Goal: Task Accomplishment & Management: Manage account settings

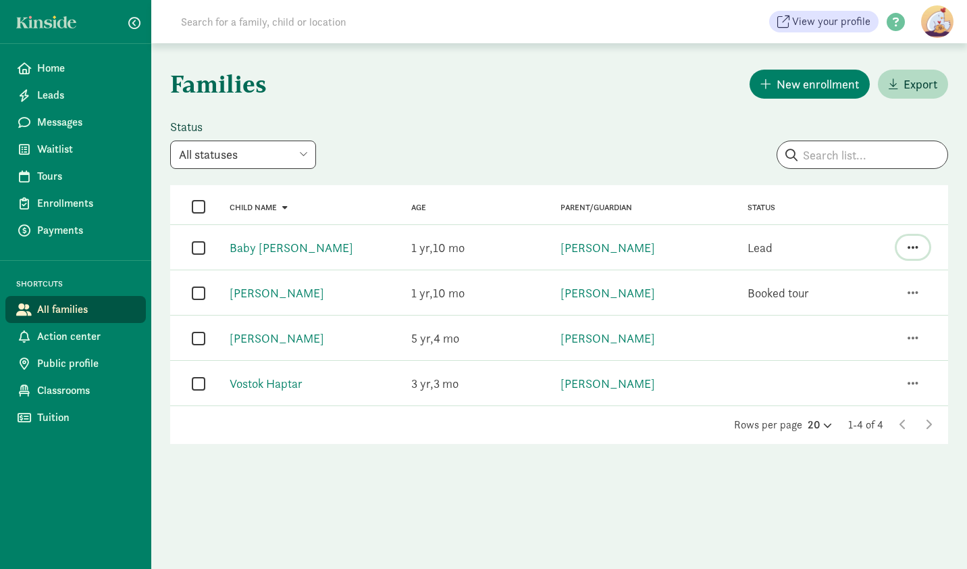
click at [912, 247] on span "button" at bounding box center [913, 247] width 11 height 12
click at [881, 247] on div "View family details Send family a message Enroll Request a payment" at bounding box center [912, 247] width 62 height 34
click at [198, 245] on input "checkbox" at bounding box center [199, 247] width 14 height 18
checkbox input "true"
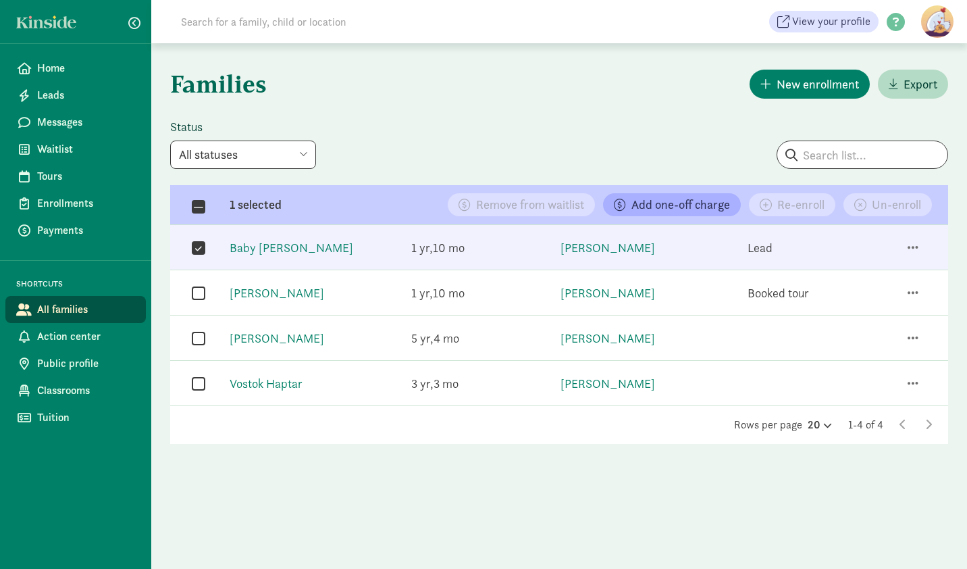
click at [198, 292] on input "checkbox" at bounding box center [199, 293] width 14 height 18
checkbox input "true"
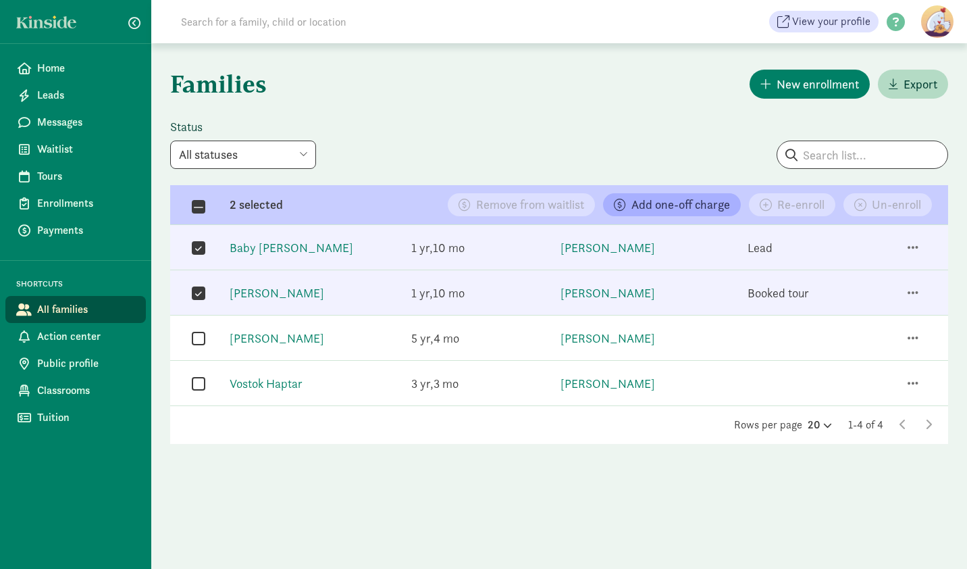
click at [199, 338] on input "checkbox" at bounding box center [199, 338] width 14 height 18
checkbox input "true"
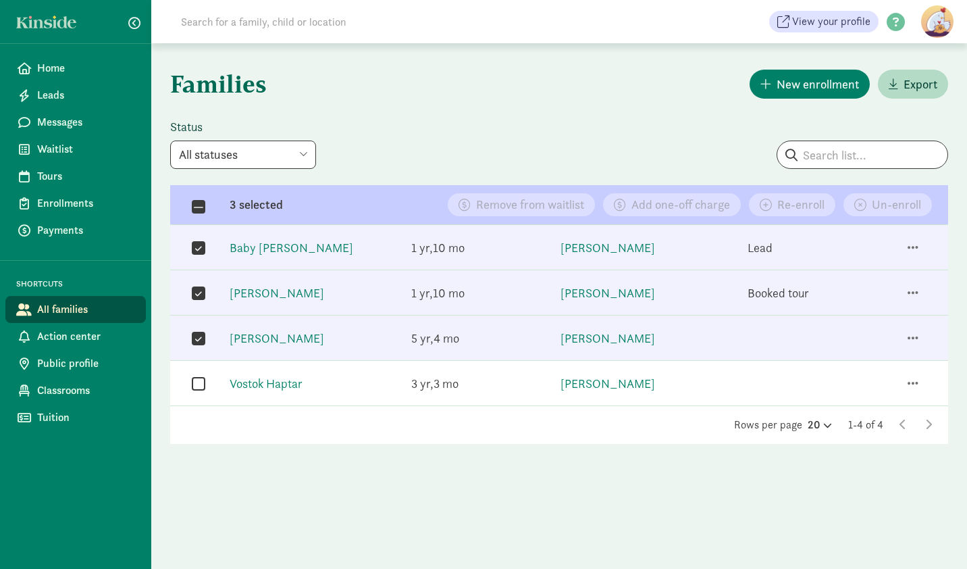
click at [196, 384] on input "checkbox" at bounding box center [199, 383] width 14 height 18
checkbox input "true"
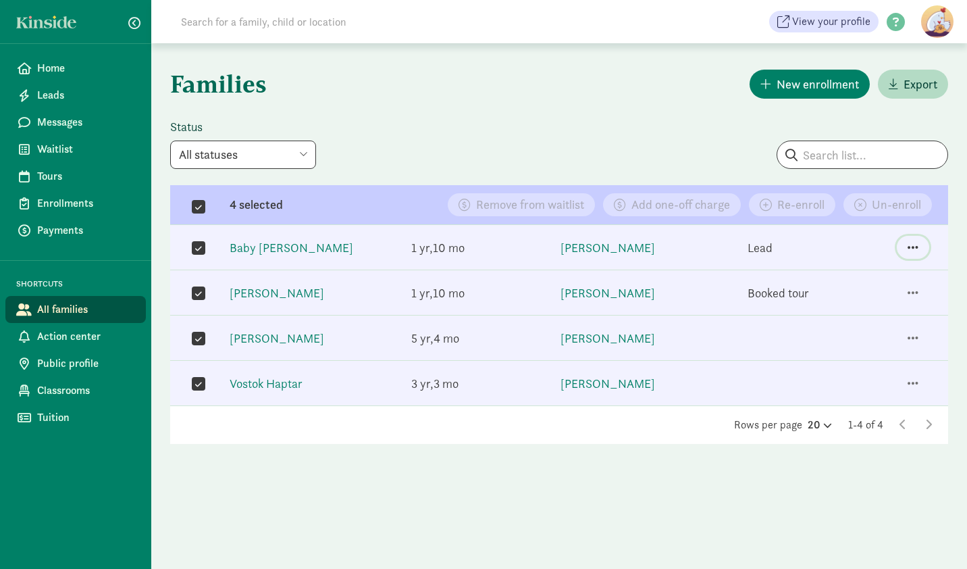
click at [920, 245] on button "button" at bounding box center [913, 247] width 32 height 23
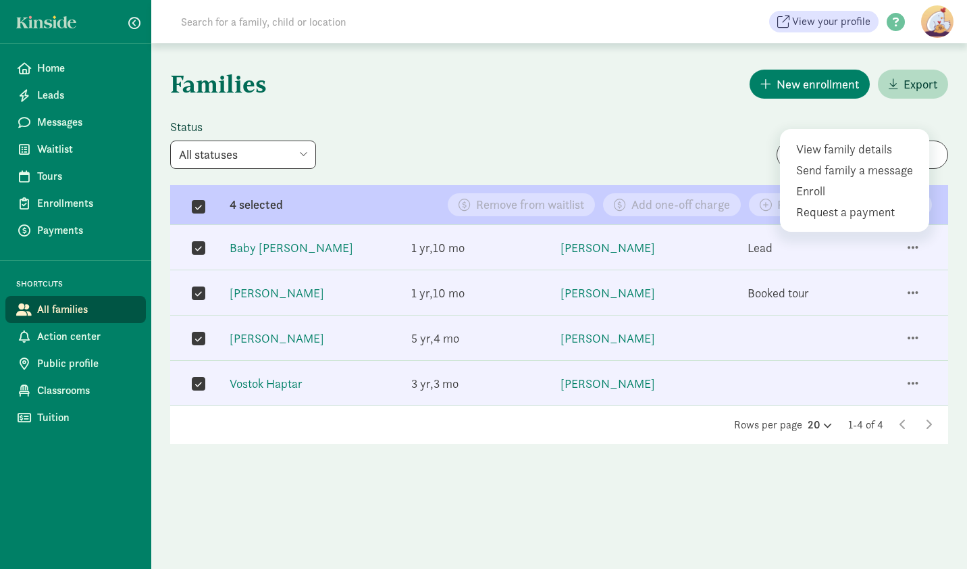
click at [744, 124] on div "Status All statuses Enrolled Inactive Removed from waitlist On waitlist Booked …" at bounding box center [460, 144] width 580 height 50
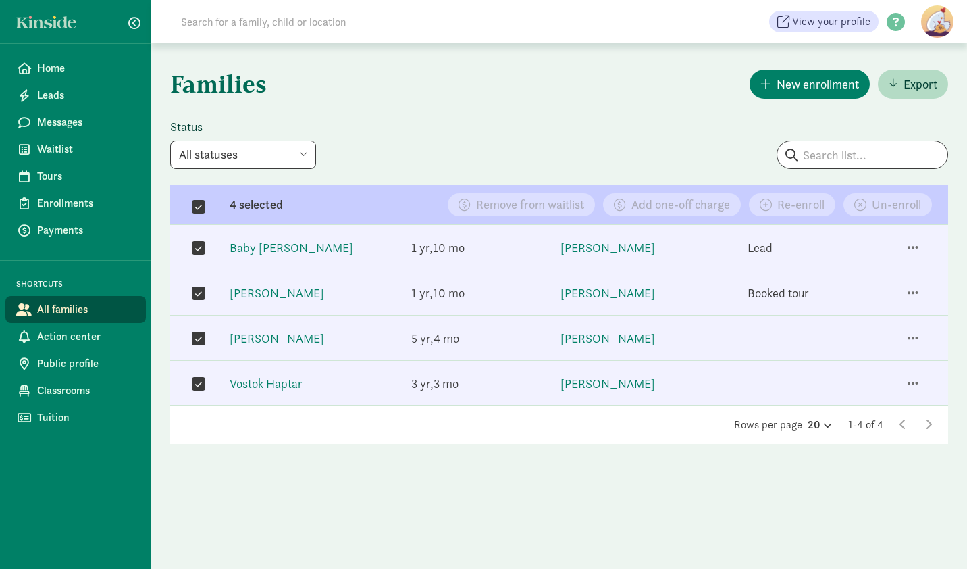
click at [623, 125] on div "Status All statuses Enrolled Inactive Removed from waitlist On waitlist Booked …" at bounding box center [460, 144] width 580 height 50
click at [200, 205] on input "checkbox" at bounding box center [199, 207] width 14 height 12
checkbox input "false"
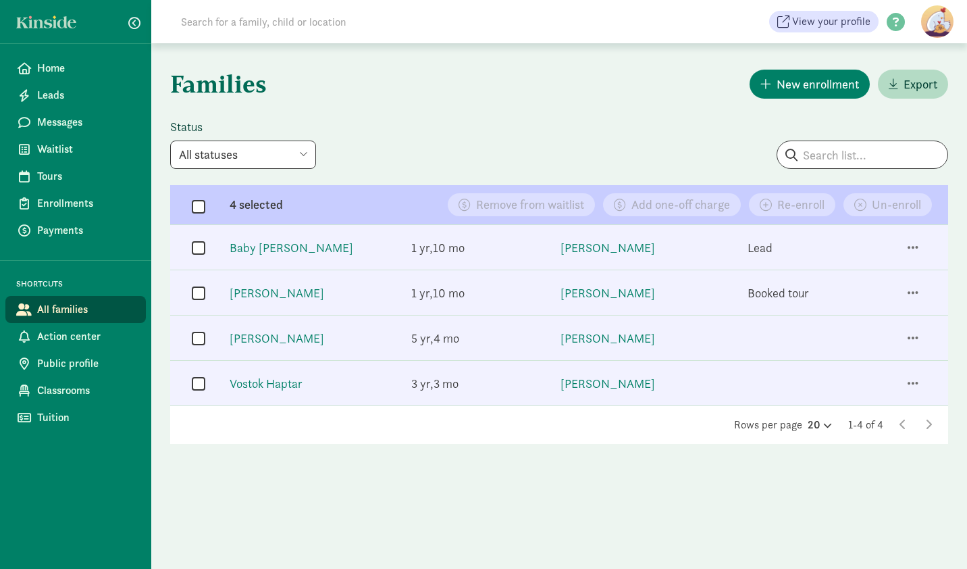
checkbox input "false"
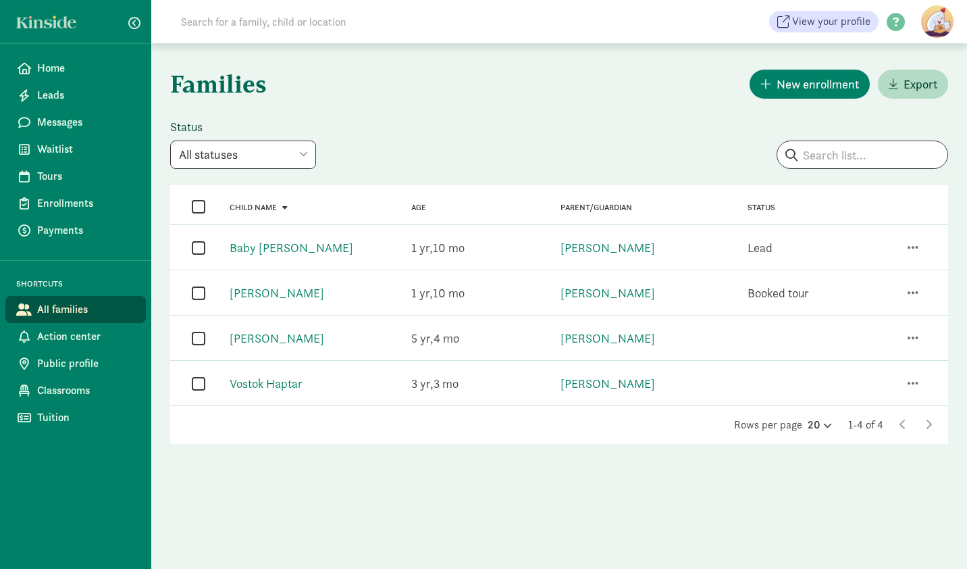
click at [197, 247] on input "checkbox" at bounding box center [199, 247] width 14 height 18
checkbox input "true"
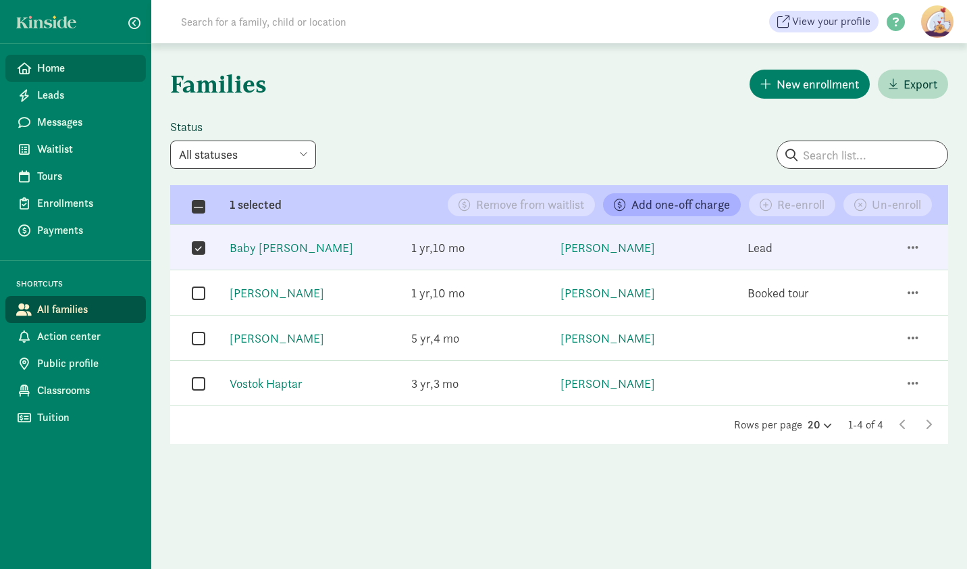
click at [107, 72] on span "Home" at bounding box center [86, 68] width 98 height 16
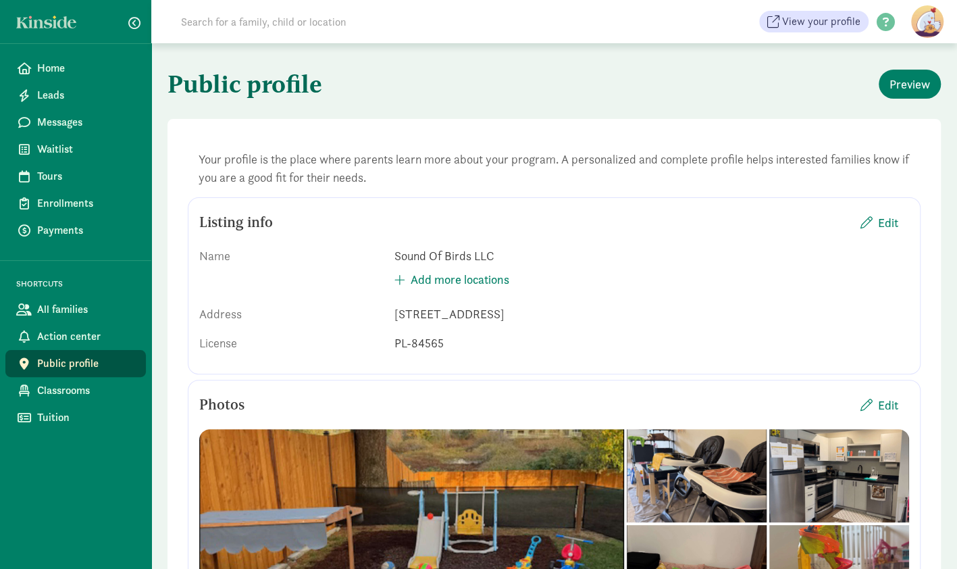
click at [304, 334] on div "License" at bounding box center [291, 343] width 184 height 18
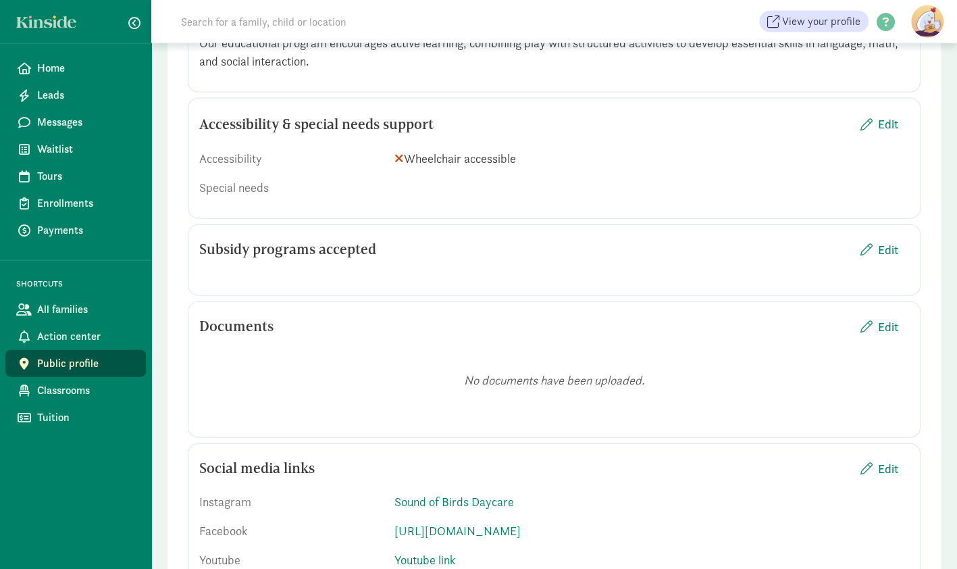
scroll to position [1679, 0]
